Goal: Information Seeking & Learning: Learn about a topic

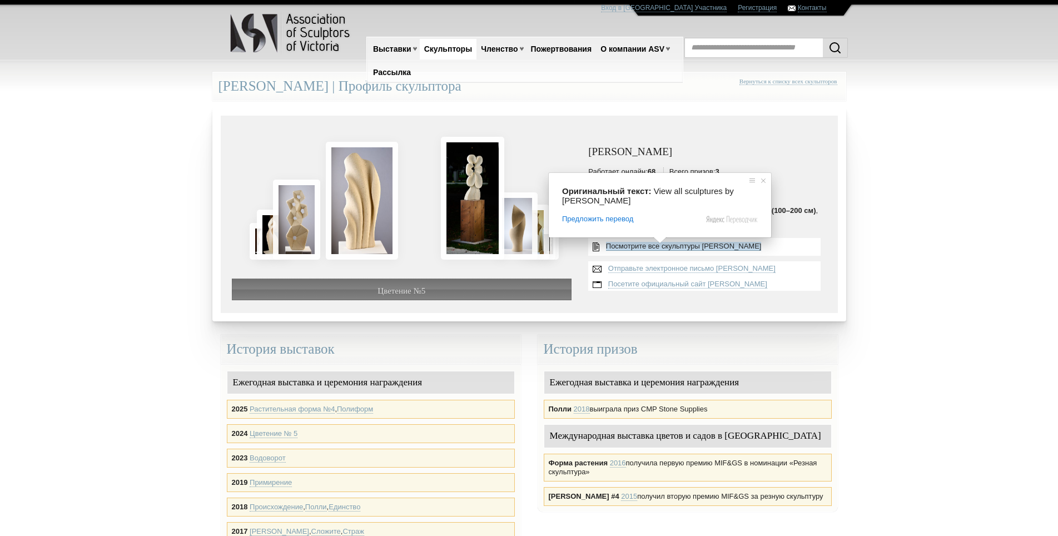
click at [686, 247] on ya-tr-span "Посмотрите все скульптуры [PERSON_NAME]" at bounding box center [684, 246] width 156 height 8
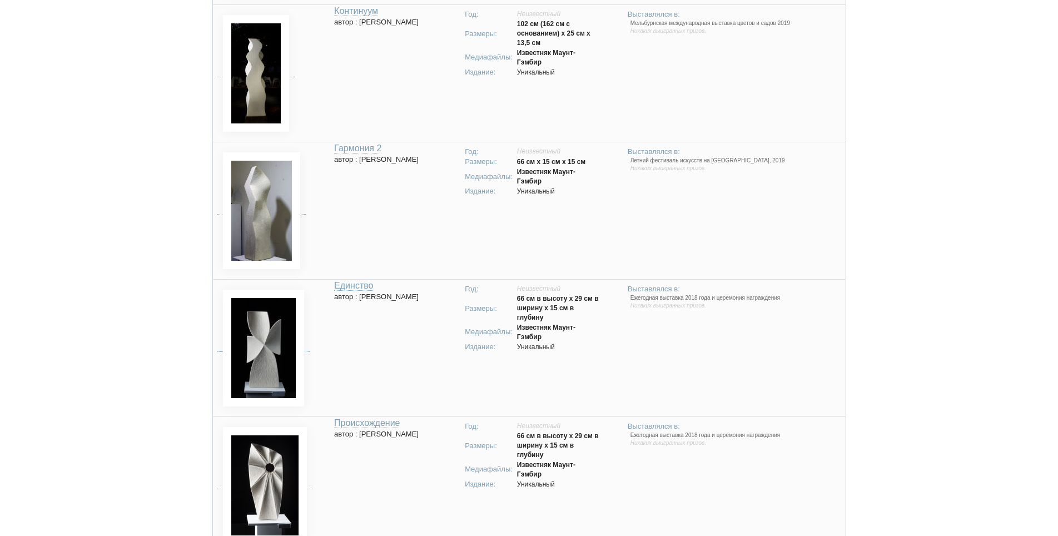
scroll to position [1502, 0]
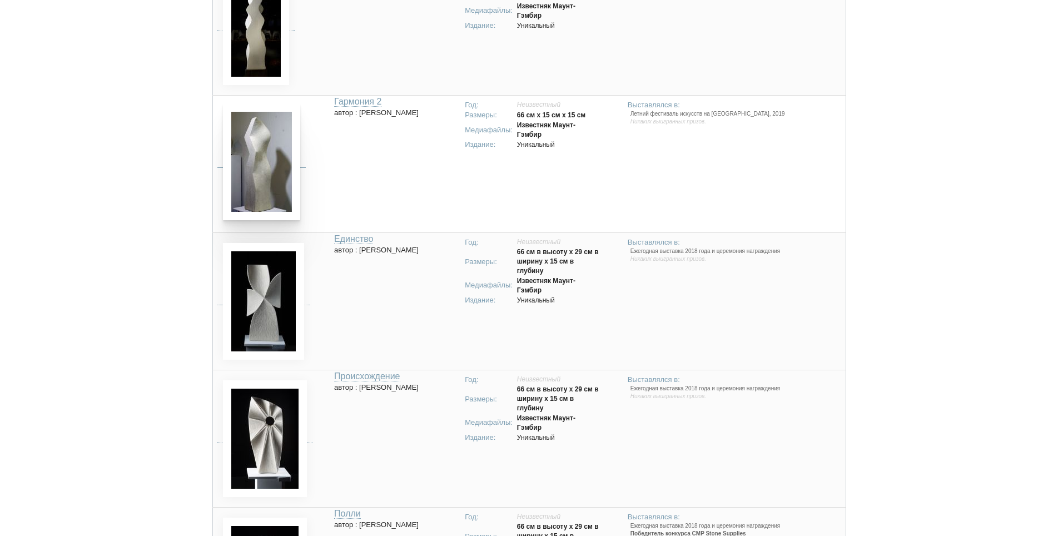
click at [251, 175] on img at bounding box center [261, 161] width 77 height 117
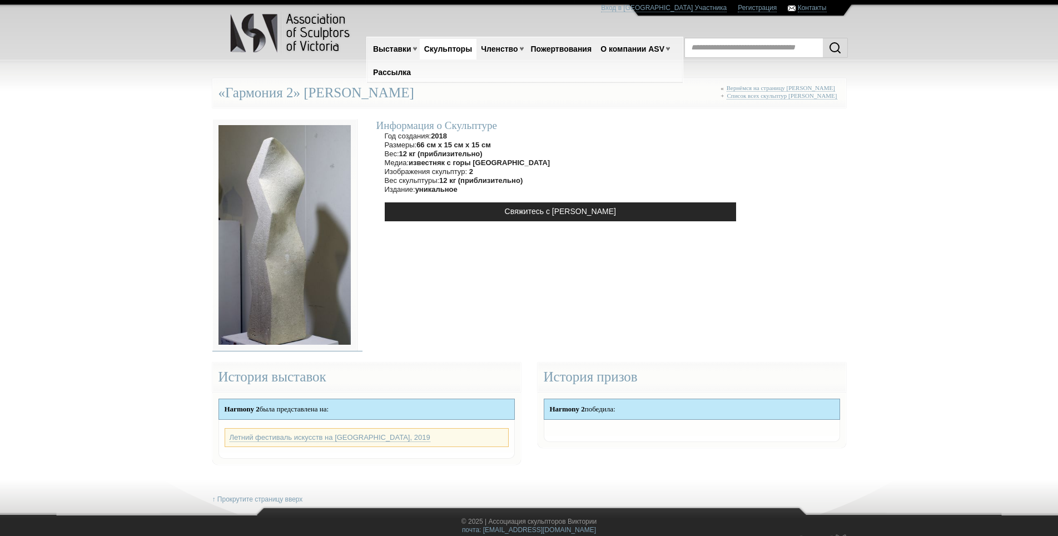
click at [285, 254] on img at bounding box center [284, 235] width 145 height 232
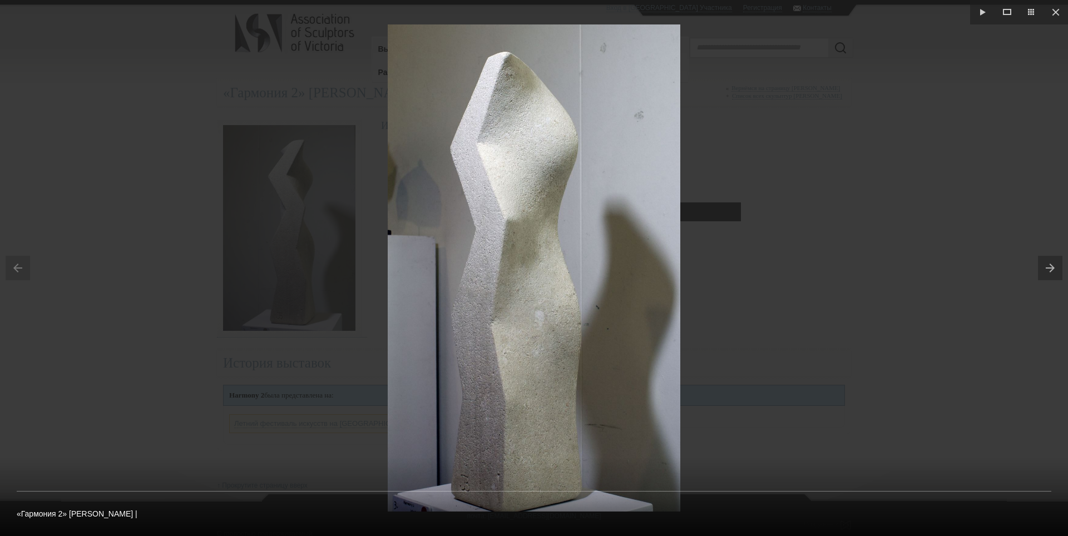
click at [438, 494] on img at bounding box center [534, 267] width 293 height 487
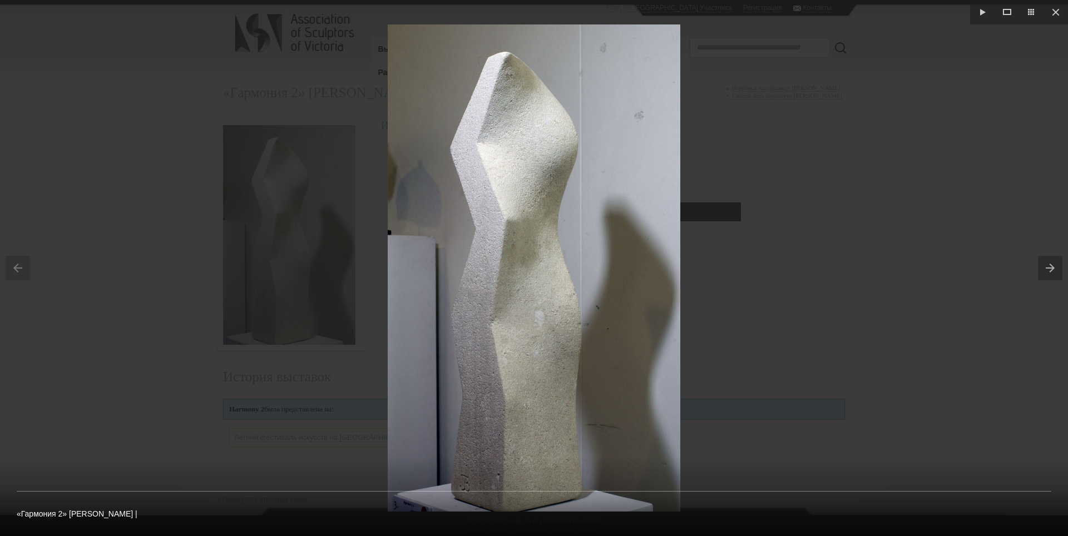
click at [1050, 268] on button at bounding box center [1053, 268] width 30 height 56
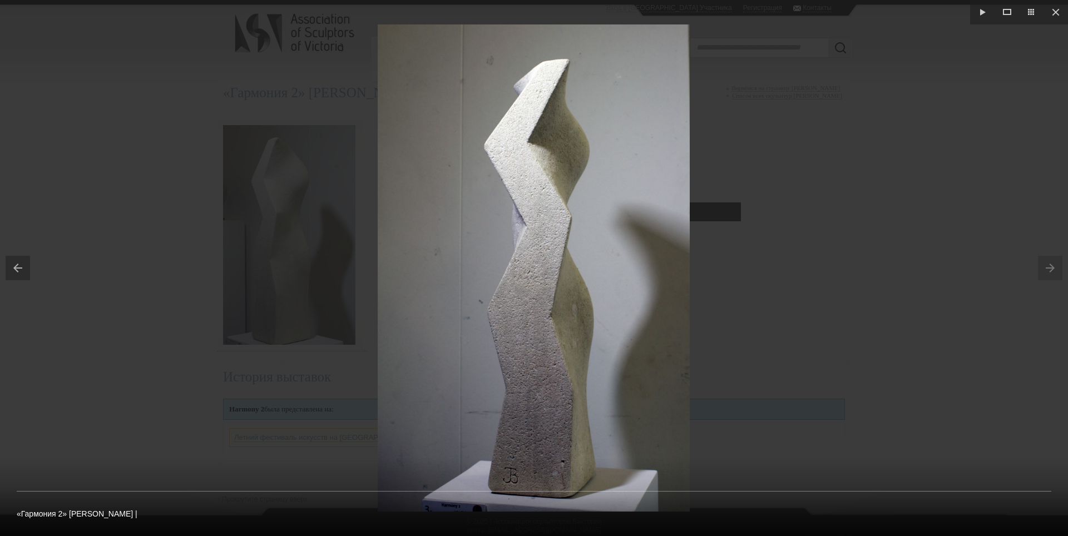
click at [430, 497] on img at bounding box center [534, 267] width 312 height 487
click at [1057, 8] on button at bounding box center [1055, 12] width 24 height 24
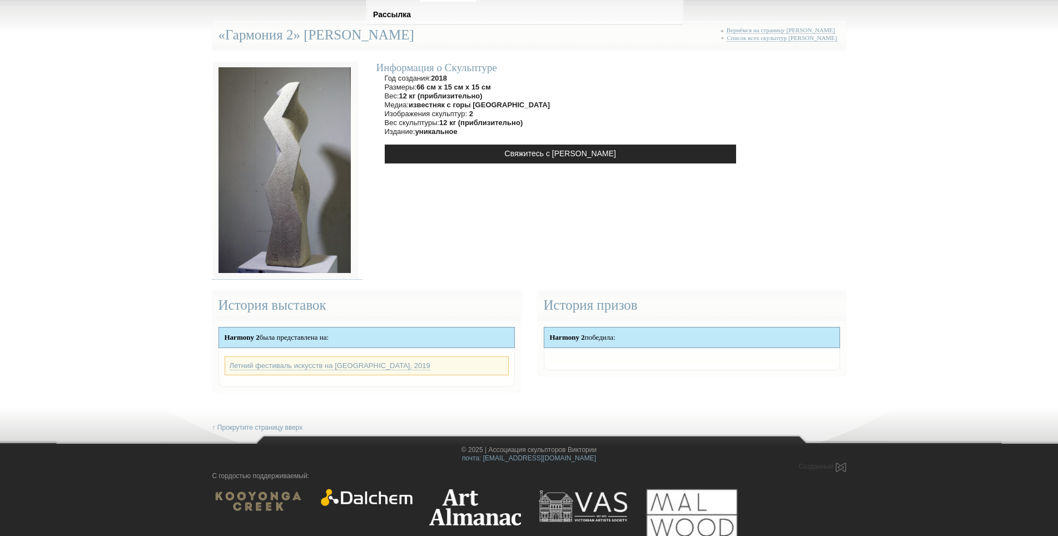
scroll to position [73, 0]
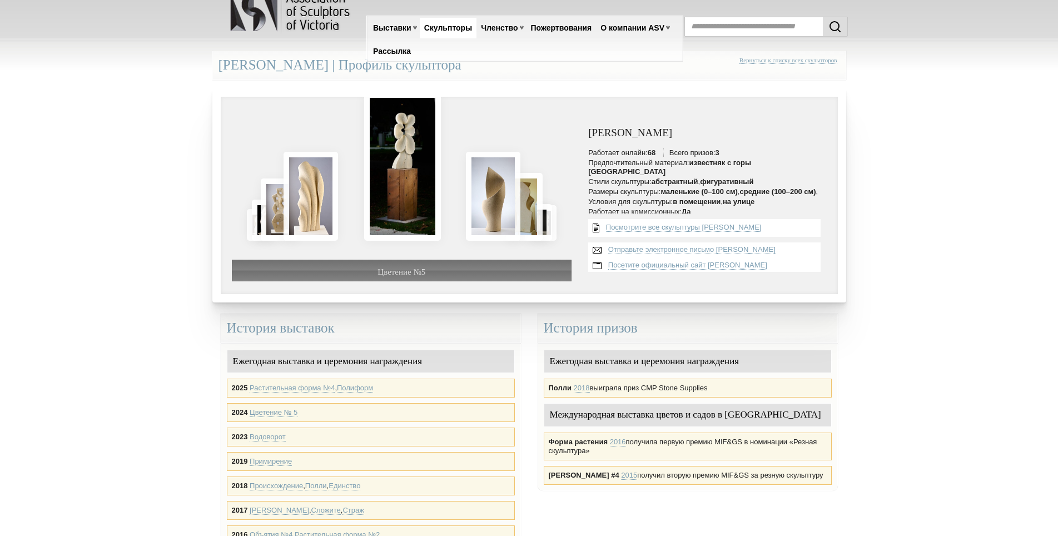
scroll to position [20, 0]
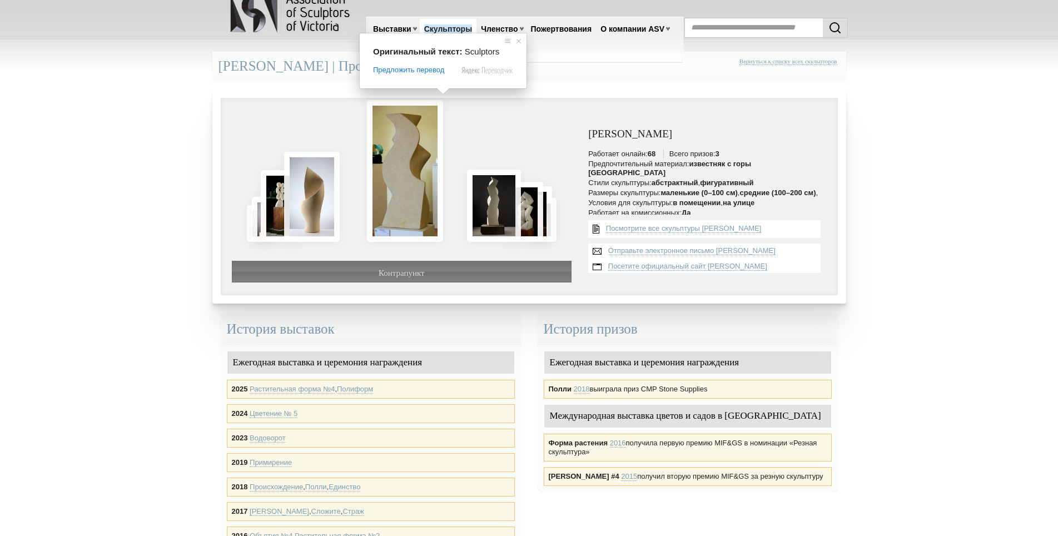
click at [447, 31] on ya-tr-span "Скульпторы" at bounding box center [448, 28] width 48 height 9
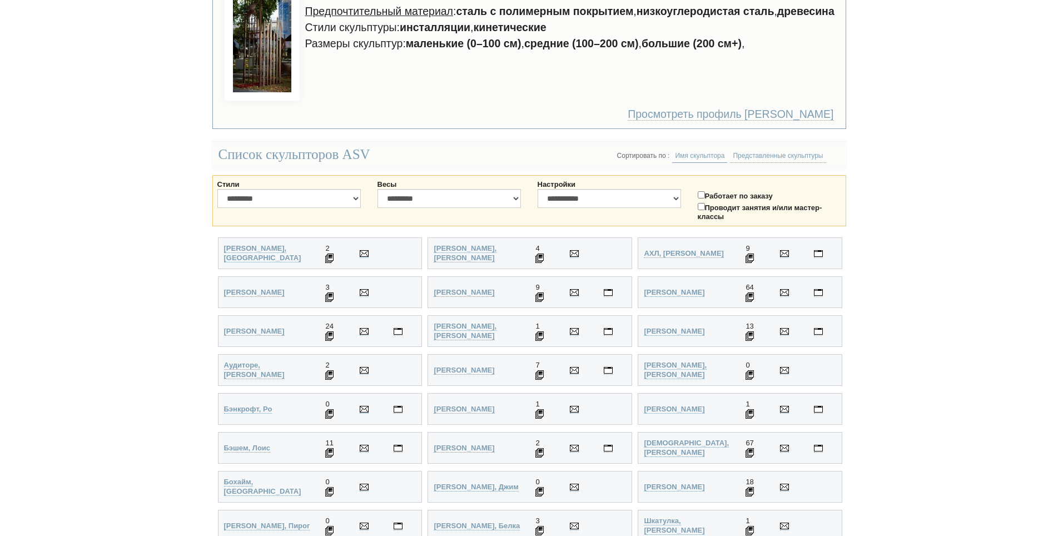
scroll to position [167, 0]
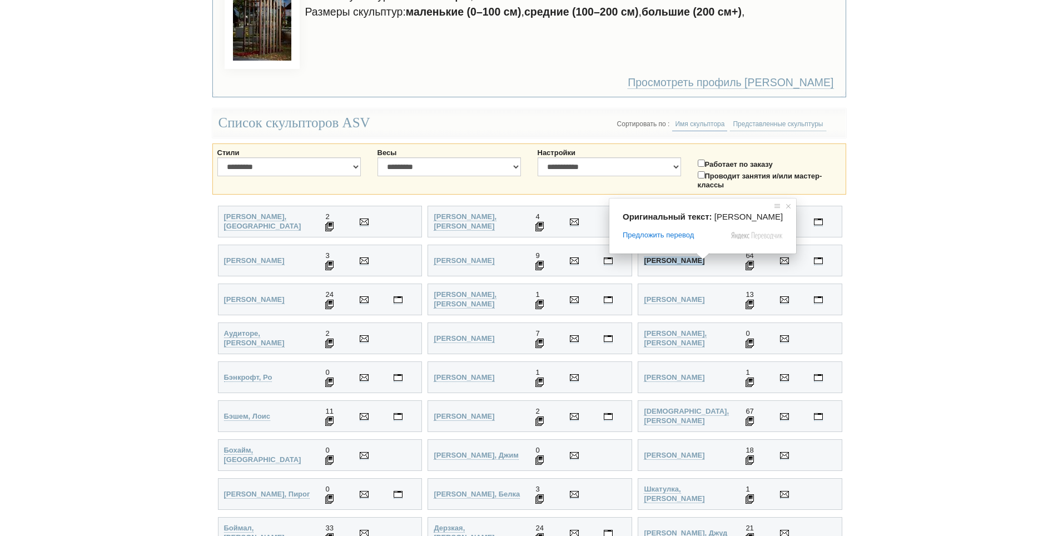
click at [673, 263] on ya-tr-span "Андерсон, Энн" at bounding box center [674, 260] width 61 height 8
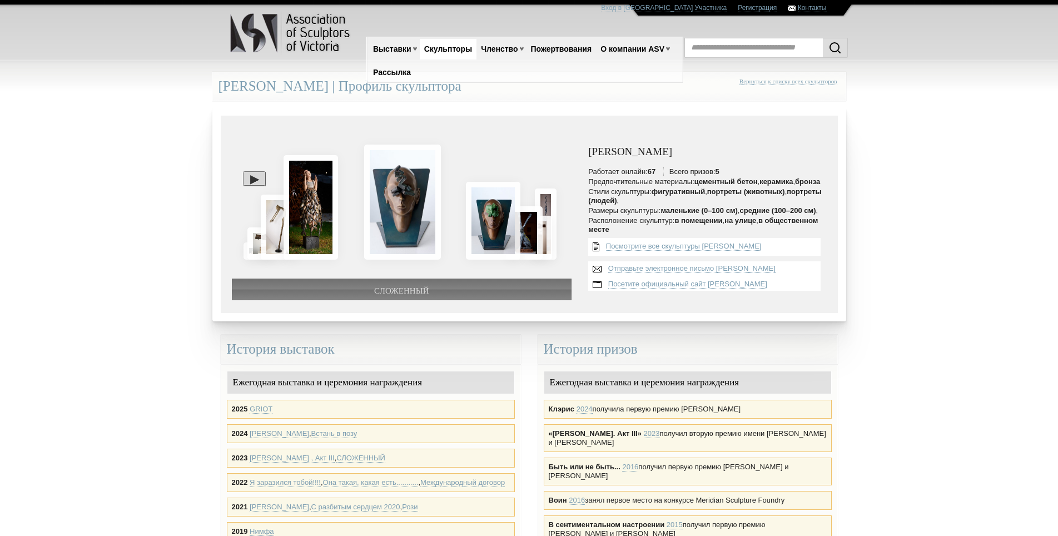
click at [249, 179] on div at bounding box center [254, 178] width 23 height 14
